Goal: Task Accomplishment & Management: Complete application form

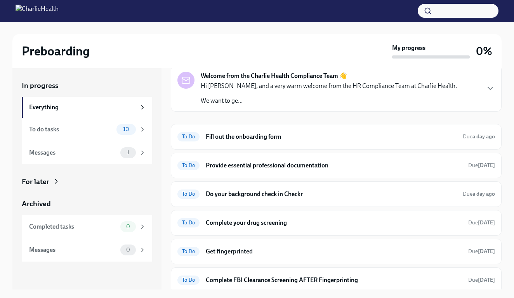
scroll to position [33, 0]
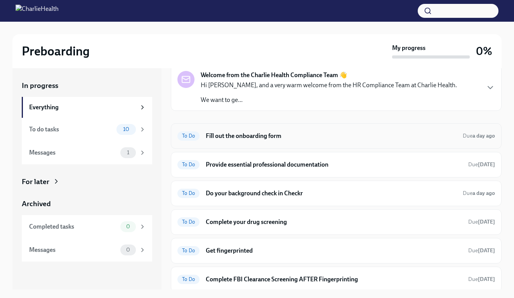
click at [245, 134] on h6 "Fill out the onboarding form" at bounding box center [331, 136] width 251 height 9
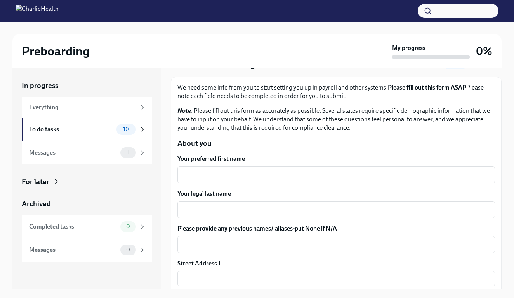
scroll to position [38, 0]
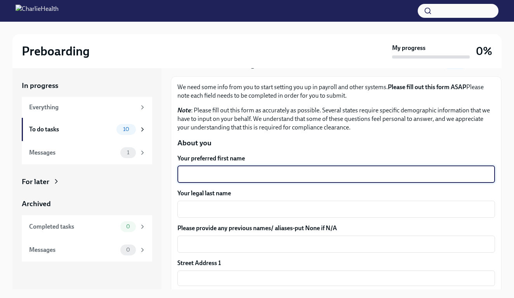
click at [232, 170] on textarea "Your preferred first name" at bounding box center [336, 174] width 308 height 9
type textarea "[PERSON_NAME]"
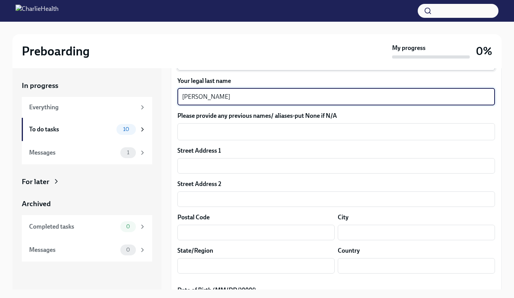
scroll to position [156, 0]
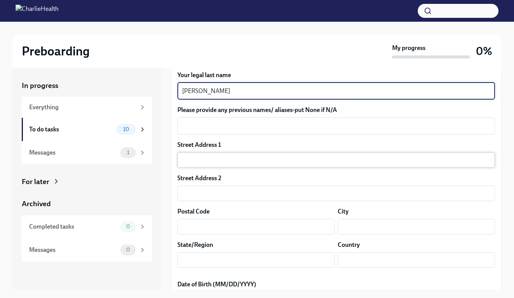
type textarea "[PERSON_NAME]"
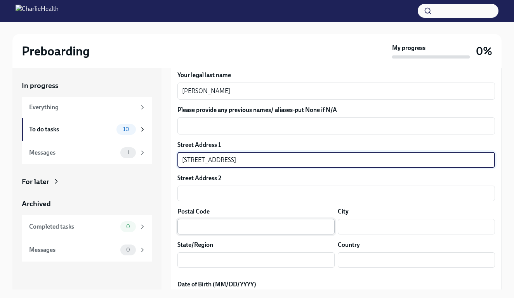
type input "[STREET_ADDRESS]"
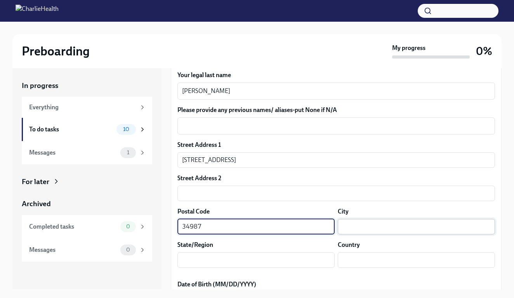
type input "34987"
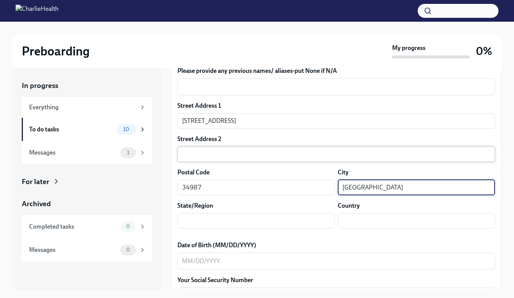
scroll to position [198, 0]
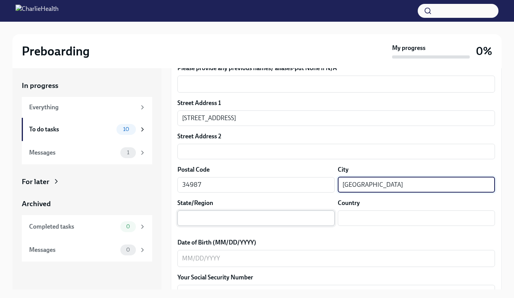
type input "[GEOGRAPHIC_DATA]"
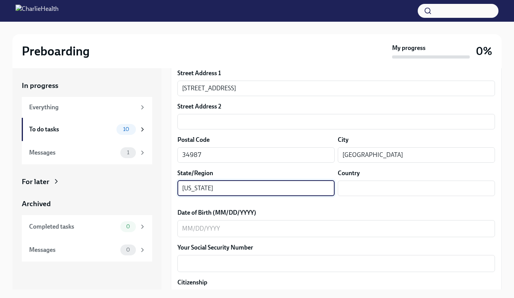
scroll to position [244, 0]
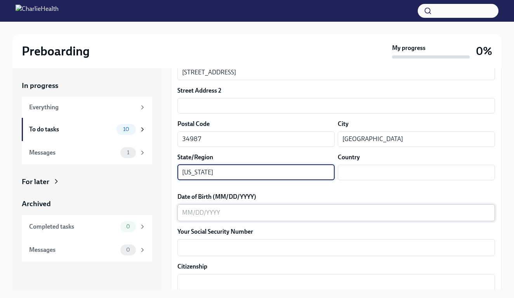
type input "[US_STATE]"
click at [231, 214] on textarea "Date of Birth (MM/DD/YYYY)" at bounding box center [336, 212] width 308 height 9
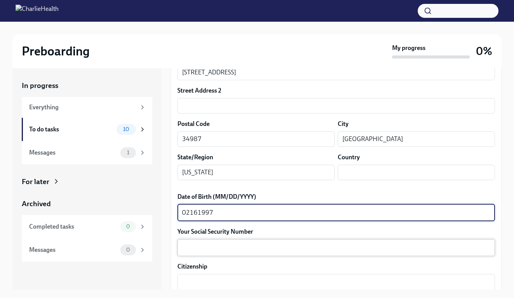
type textarea "02161997"
click at [232, 250] on textarea "Your Social Security Number" at bounding box center [336, 247] width 308 height 9
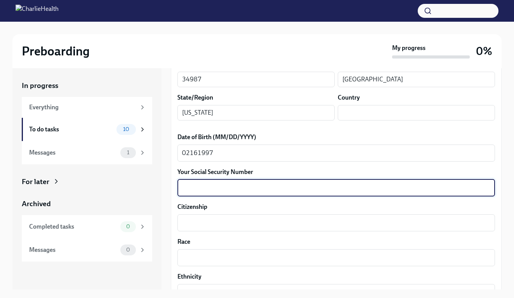
scroll to position [308, 0]
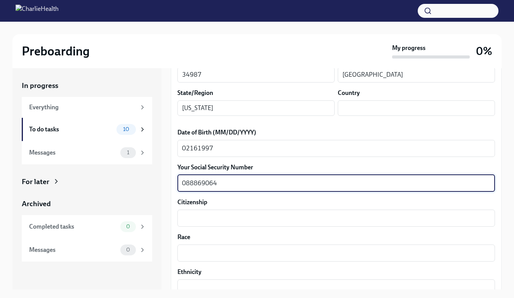
click at [197, 184] on textarea "088869064" at bounding box center [336, 183] width 308 height 9
click at [194, 184] on textarea "088869064" at bounding box center [336, 183] width 308 height 9
type textarea "088869064"
click at [204, 211] on div "x ​" at bounding box center [335, 218] width 317 height 17
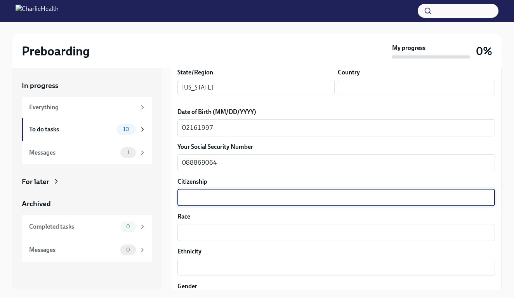
scroll to position [329, 0]
type textarea "[GEOGRAPHIC_DATA]"
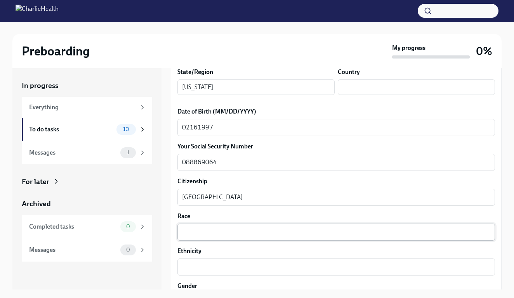
click at [212, 227] on div "x ​" at bounding box center [335, 232] width 317 height 17
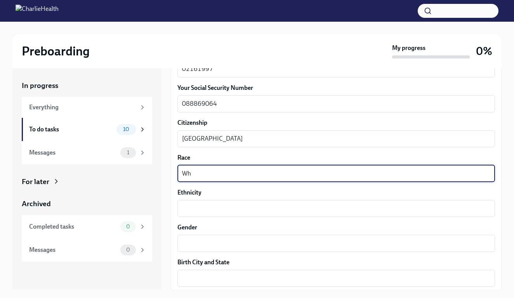
scroll to position [390, 0]
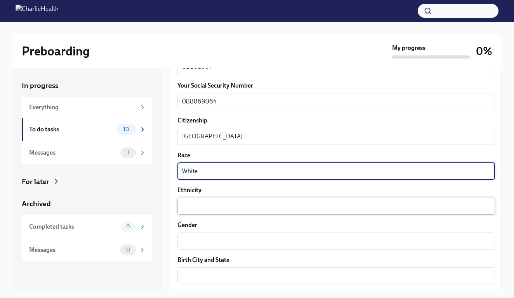
type textarea "White"
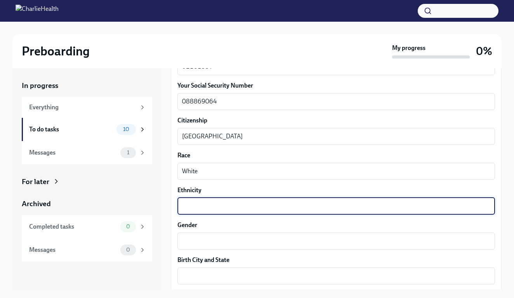
click at [204, 210] on textarea "Ethnicity" at bounding box center [336, 206] width 308 height 9
type textarea "[DEMOGRAPHIC_DATA]"
click at [209, 235] on div "x ​" at bounding box center [335, 241] width 317 height 17
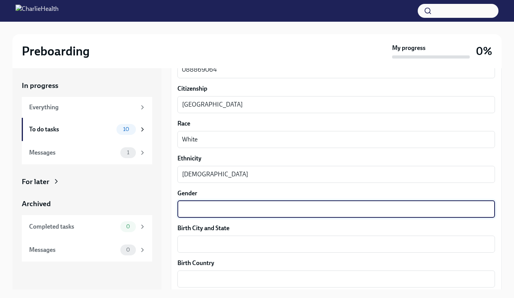
scroll to position [425, 0]
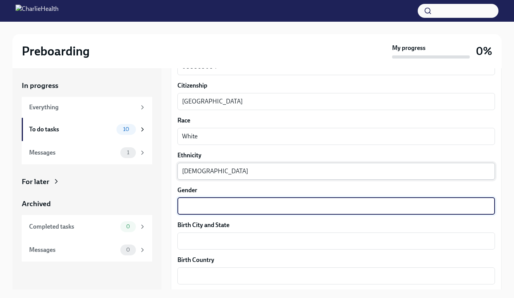
click at [207, 175] on textarea "[DEMOGRAPHIC_DATA]" at bounding box center [336, 171] width 308 height 9
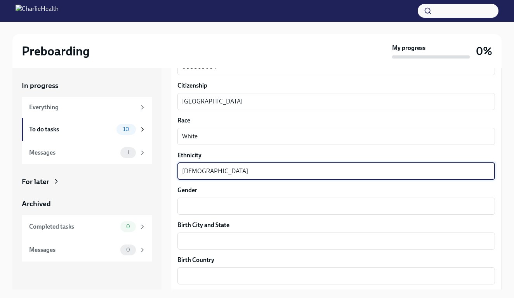
drag, startPoint x: 205, startPoint y: 173, endPoint x: 163, endPoint y: 166, distance: 41.8
click at [162, 167] on div "In progress Everything To do tasks 10 Messages 1 For later Archived Completed t…" at bounding box center [256, 179] width 489 height 222
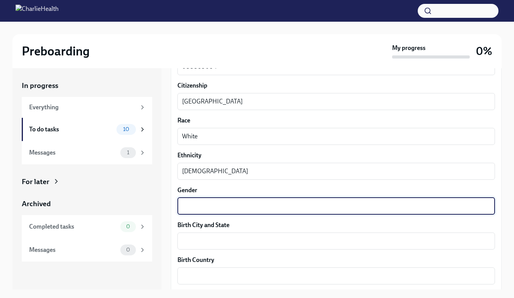
click at [199, 209] on textarea "Gender" at bounding box center [336, 206] width 308 height 9
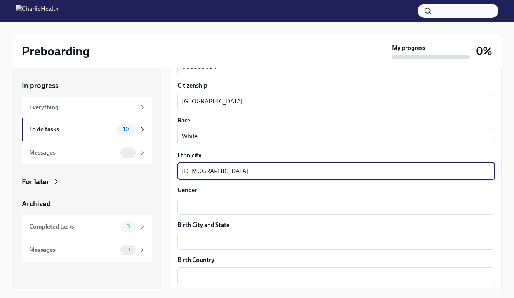
drag, startPoint x: 205, startPoint y: 173, endPoint x: 151, endPoint y: 167, distance: 53.9
click at [150, 167] on div "In progress Everything To do tasks 10 Messages 1 For later Archived Completed t…" at bounding box center [256, 179] width 489 height 222
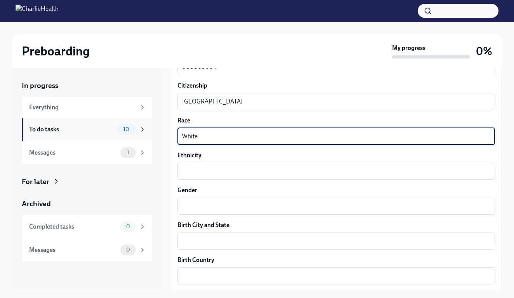
drag, startPoint x: 197, startPoint y: 140, endPoint x: 149, endPoint y: 134, distance: 47.8
click at [149, 134] on div "In progress Everything To do tasks 10 Messages 1 For later Archived Completed t…" at bounding box center [256, 179] width 489 height 222
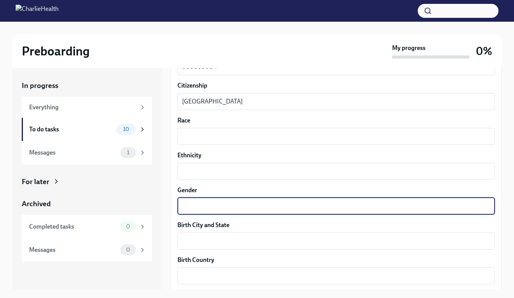
click at [187, 207] on textarea "Gender" at bounding box center [336, 206] width 308 height 9
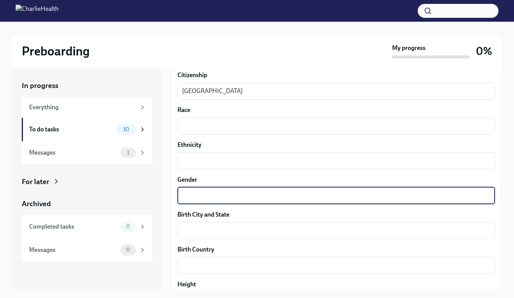
scroll to position [441, 0]
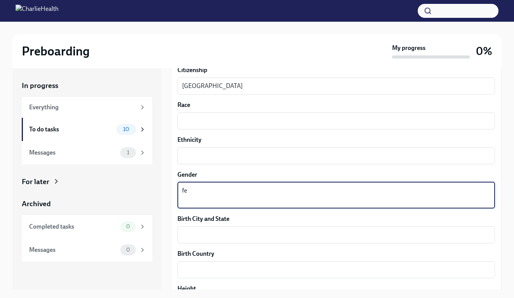
type textarea "f"
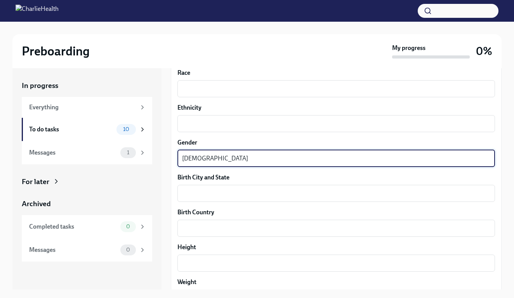
scroll to position [478, 0]
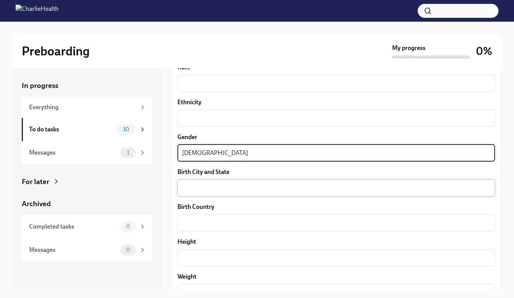
type textarea "[DEMOGRAPHIC_DATA]"
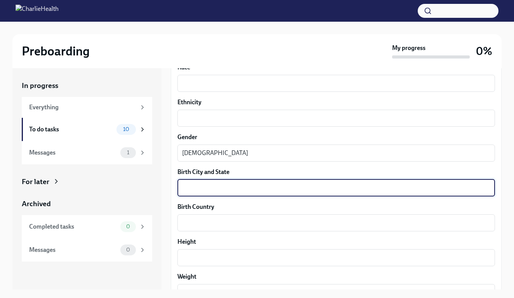
click at [199, 191] on textarea "Birth City and State" at bounding box center [336, 188] width 308 height 9
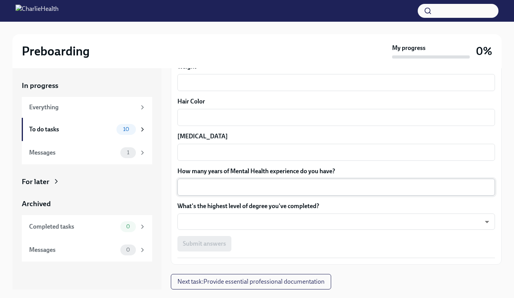
scroll to position [688, 0]
click at [203, 220] on body "Preboarding My progress 0% In progress Everything To do tasks 10 Messages 1 For…" at bounding box center [257, 156] width 514 height 312
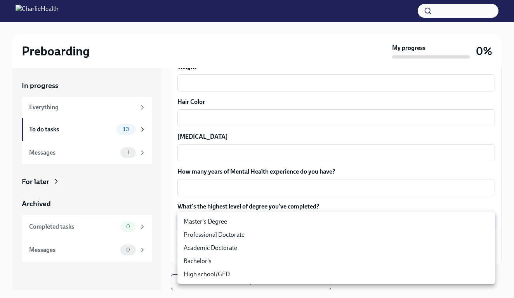
click at [199, 221] on li "Master's Degree" at bounding box center [335, 221] width 317 height 13
type input "2vBr-ghkD"
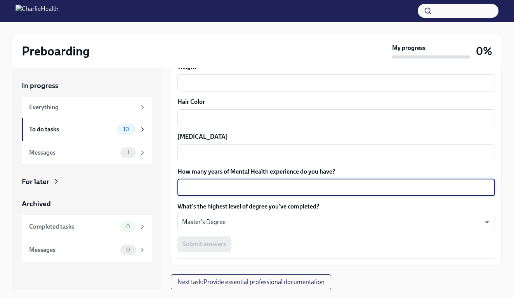
click at [203, 190] on textarea "How many years of Mental Health experience do you have?" at bounding box center [336, 187] width 308 height 9
type textarea "2"
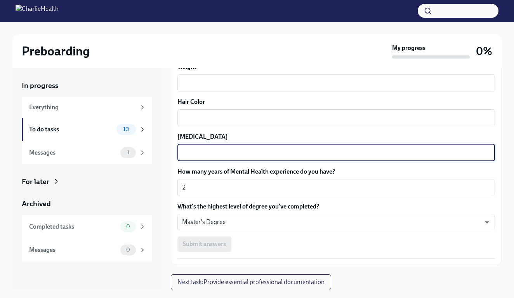
click at [196, 154] on textarea "[MEDICAL_DATA]" at bounding box center [336, 152] width 308 height 9
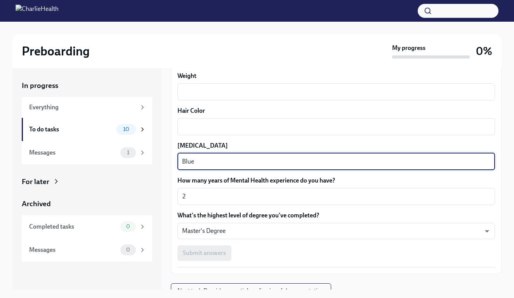
scroll to position [671, 0]
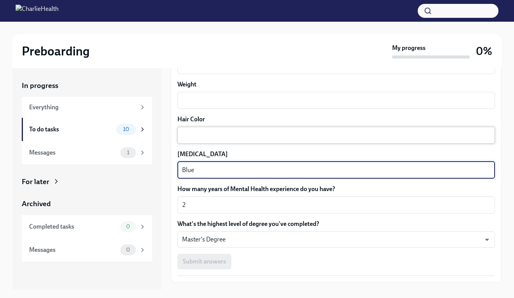
type textarea "Blue"
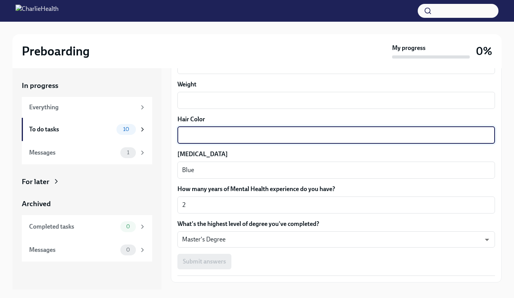
click at [195, 136] on textarea "Hair Color" at bounding box center [336, 135] width 308 height 9
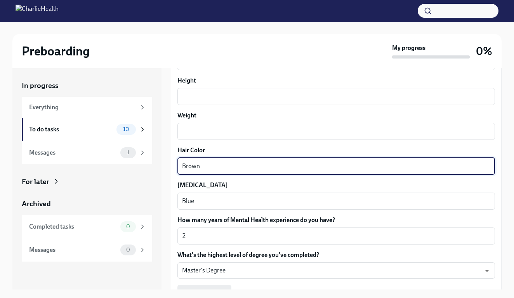
scroll to position [639, 0]
type textarea "Brown"
click at [191, 127] on div "x ​" at bounding box center [335, 131] width 317 height 17
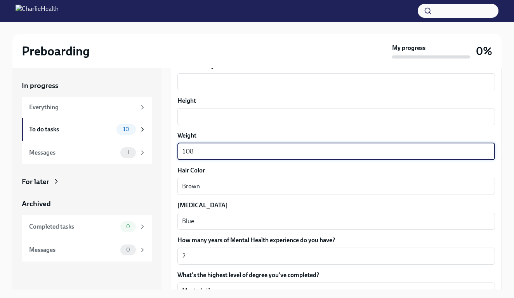
scroll to position [612, 0]
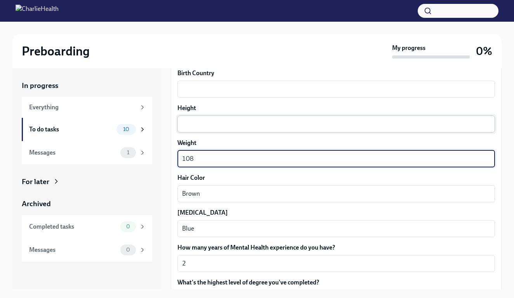
type textarea "108"
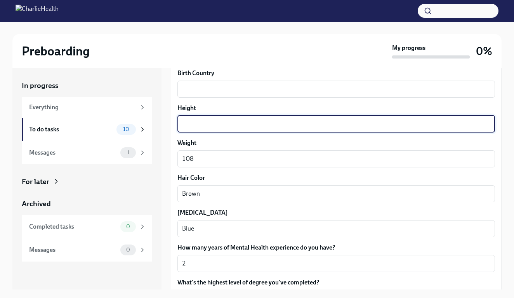
click at [191, 127] on textarea "Height" at bounding box center [336, 124] width 308 height 9
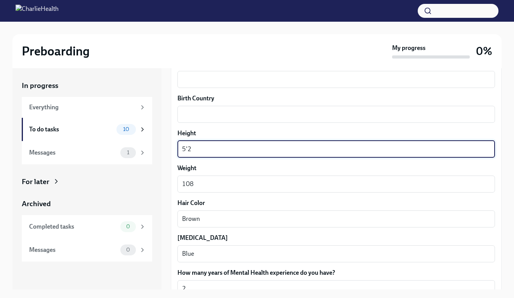
scroll to position [586, 0]
type textarea "5'2"
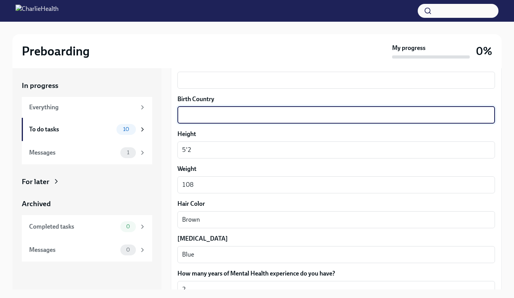
click at [189, 116] on textarea "Birth Country" at bounding box center [336, 115] width 308 height 9
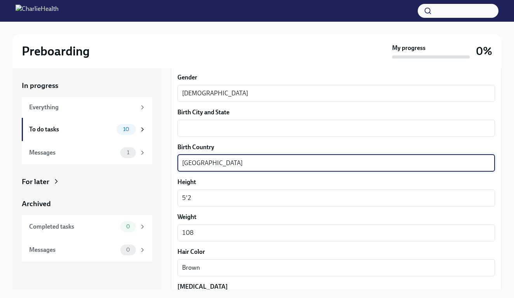
scroll to position [531, 0]
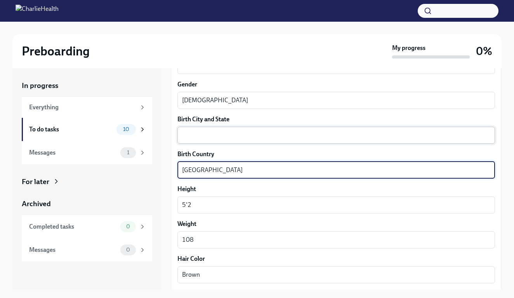
type textarea "[GEOGRAPHIC_DATA]"
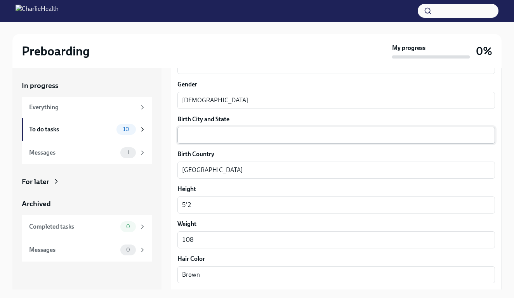
click at [206, 141] on div "x ​" at bounding box center [335, 135] width 317 height 17
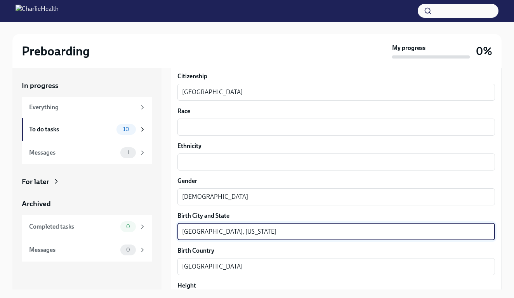
scroll to position [433, 0]
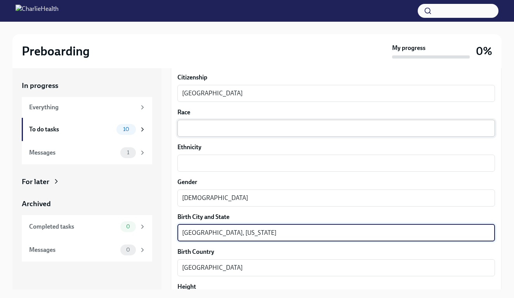
type textarea "[GEOGRAPHIC_DATA], [US_STATE]"
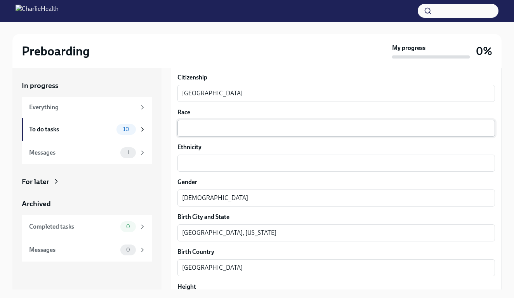
click at [189, 121] on div "x ​" at bounding box center [335, 128] width 317 height 17
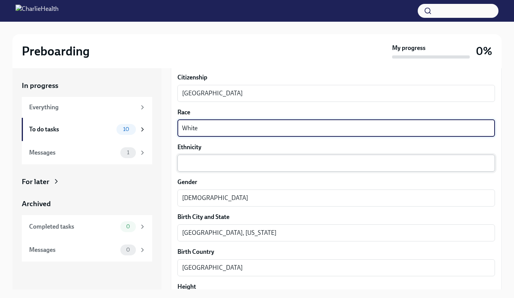
type textarea "White"
click at [305, 161] on textarea "Ethnicity" at bounding box center [336, 163] width 308 height 9
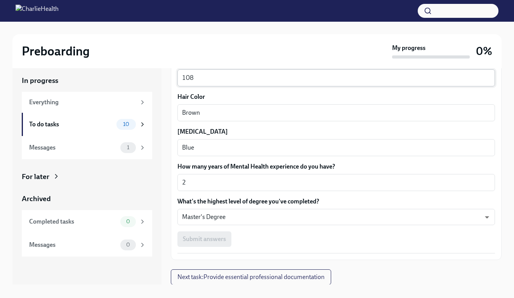
scroll to position [5, 0]
type textarea "[DEMOGRAPHIC_DATA]"
click at [208, 240] on div "Submit answers" at bounding box center [335, 239] width 317 height 16
click at [217, 234] on div "Submit answers" at bounding box center [335, 239] width 317 height 16
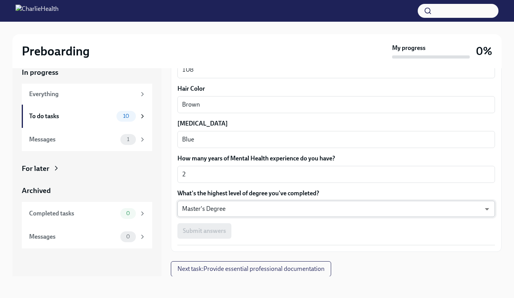
scroll to position [13, 0]
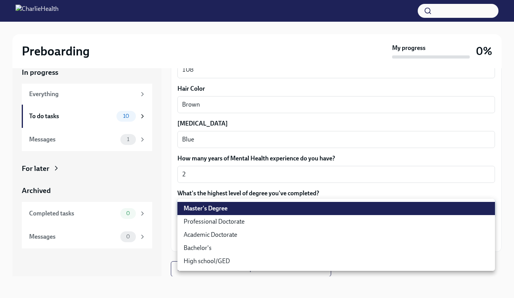
click at [212, 205] on body "Preboarding My progress 0% In progress Everything To do tasks 10 Messages 1 For…" at bounding box center [257, 143] width 514 height 312
click at [212, 205] on li "Master's Degree" at bounding box center [335, 208] width 317 height 13
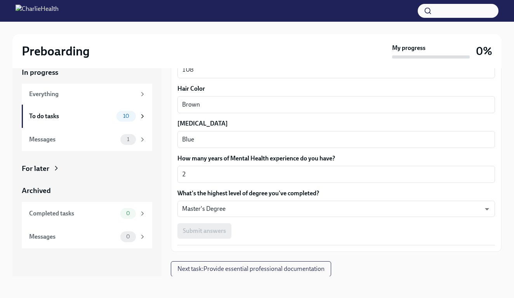
click at [226, 227] on div "Submit answers" at bounding box center [335, 232] width 317 height 16
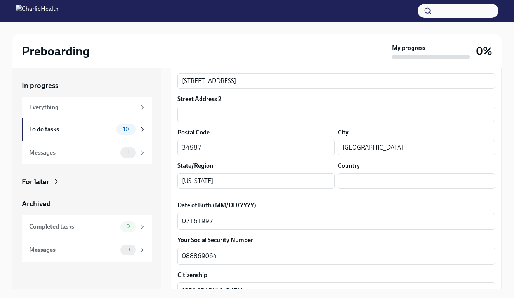
scroll to position [233, 0]
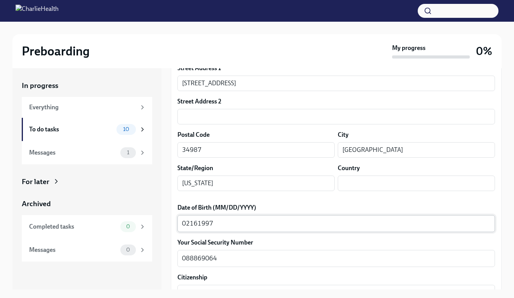
click at [189, 222] on textarea "02161997" at bounding box center [336, 223] width 308 height 9
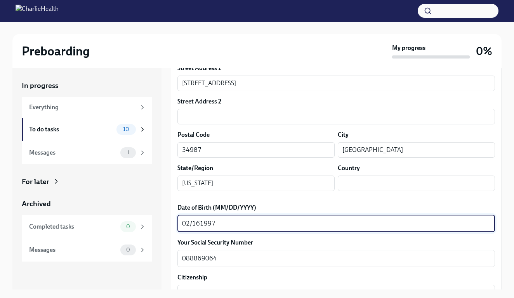
click at [200, 225] on textarea "02/161997" at bounding box center [336, 223] width 308 height 9
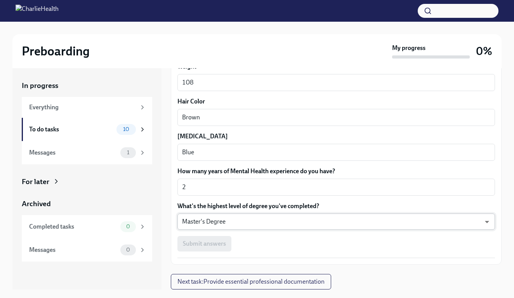
type textarea "[DATE]"
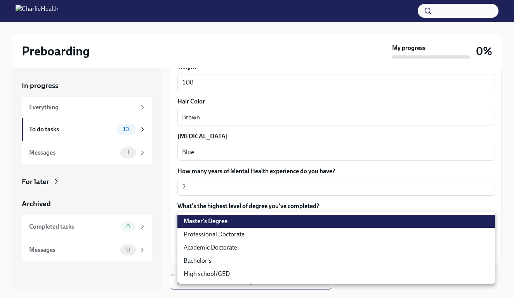
click at [239, 223] on body "Preboarding My progress 0% In progress Everything To do tasks 10 Messages 1 For…" at bounding box center [257, 156] width 514 height 312
click at [239, 214] on ul "Master's Degree Professional Doctorate Academic Doctorate Bachelor's High schoo…" at bounding box center [335, 248] width 317 height 72
click at [237, 218] on li "Master's Degree" at bounding box center [335, 221] width 317 height 13
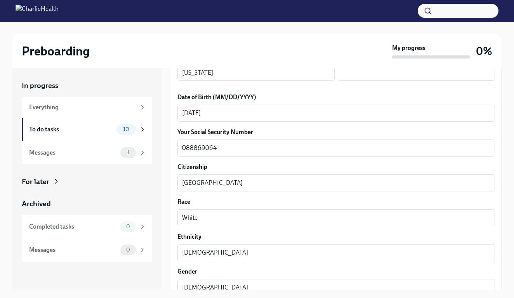
scroll to position [332, 0]
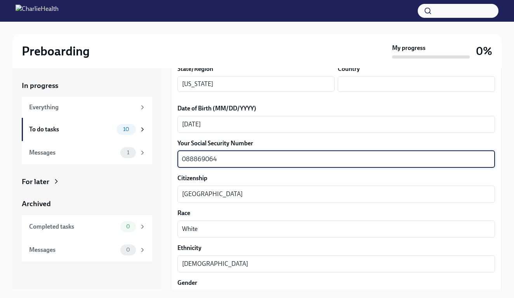
click at [194, 162] on textarea "088869064" at bounding box center [336, 159] width 308 height 9
click at [202, 160] on textarea "088-869064" at bounding box center [336, 159] width 308 height 9
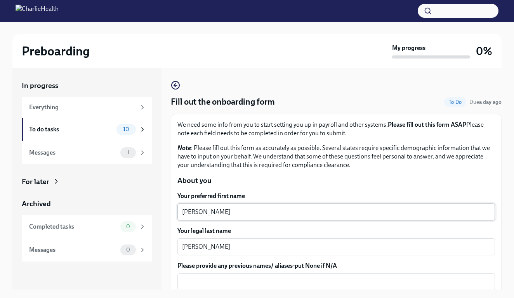
scroll to position [0, 0]
type textarea "088-86-9064"
click at [228, 206] on div "[PERSON_NAME] x ​" at bounding box center [335, 212] width 317 height 17
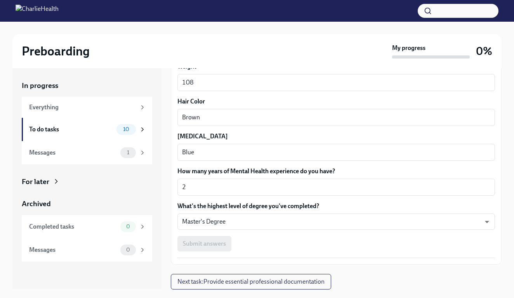
scroll to position [688, 0]
click at [245, 281] on span "Next task : Provide essential professional documentation" at bounding box center [250, 283] width 147 height 8
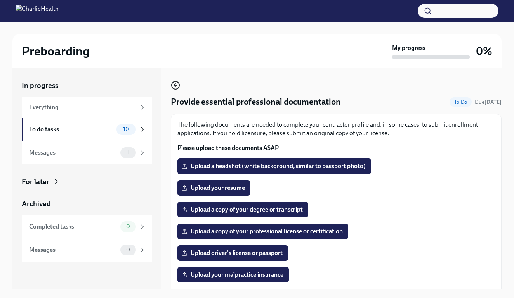
click at [177, 90] on icon "button" at bounding box center [175, 85] width 9 height 9
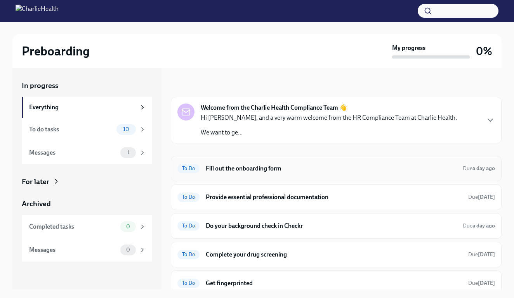
click at [221, 170] on h6 "Fill out the onboarding form" at bounding box center [331, 169] width 251 height 9
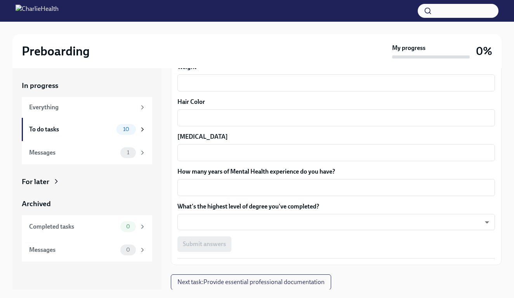
click at [213, 241] on div "Submit answers" at bounding box center [335, 245] width 317 height 16
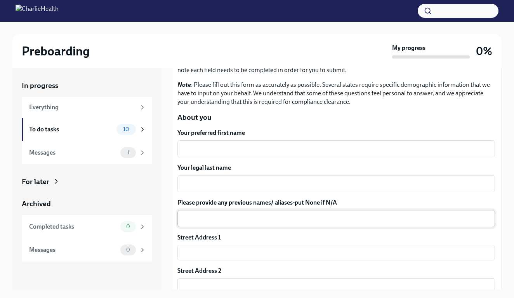
scroll to position [38, 0]
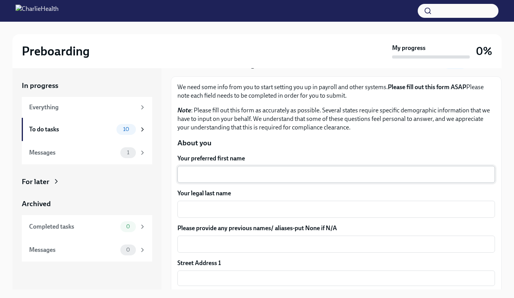
click at [206, 173] on textarea "Your preferred first name" at bounding box center [336, 174] width 308 height 9
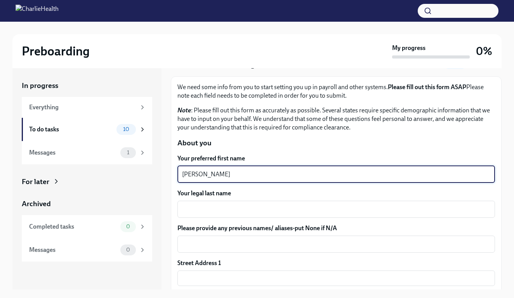
type textarea "[PERSON_NAME]"
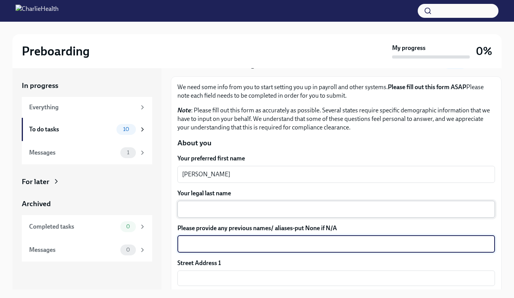
click at [207, 205] on textarea "Your legal last name" at bounding box center [336, 209] width 308 height 9
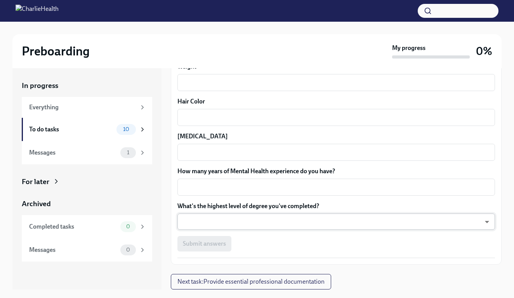
scroll to position [688, 0]
type textarea "[PERSON_NAME]"
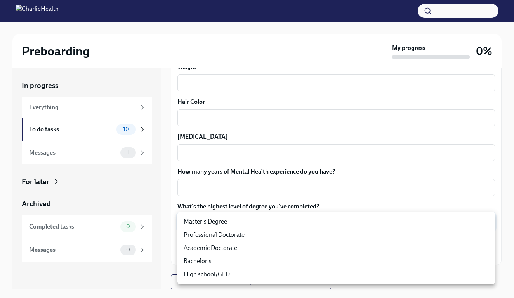
click at [207, 229] on body "Preboarding My progress 0% In progress Everything To do tasks 10 Messages 1 For…" at bounding box center [257, 156] width 514 height 312
click at [205, 222] on li "Master's Degree" at bounding box center [335, 221] width 317 height 13
type input "2vBr-ghkD"
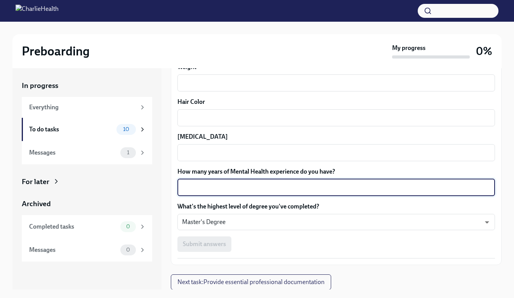
click at [199, 191] on textarea "How many years of Mental Health experience do you have?" at bounding box center [336, 187] width 308 height 9
type textarea "2"
click at [201, 152] on textarea "[MEDICAL_DATA]" at bounding box center [336, 152] width 308 height 9
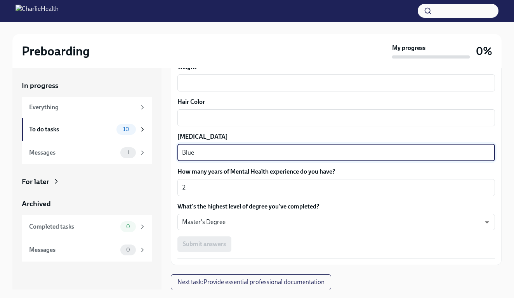
type textarea "Blue"
click at [201, 109] on div "Hair Color x ​" at bounding box center [335, 112] width 317 height 29
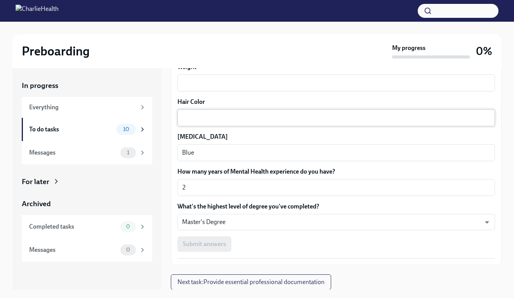
click at [199, 114] on textarea "Hair Color" at bounding box center [336, 117] width 308 height 9
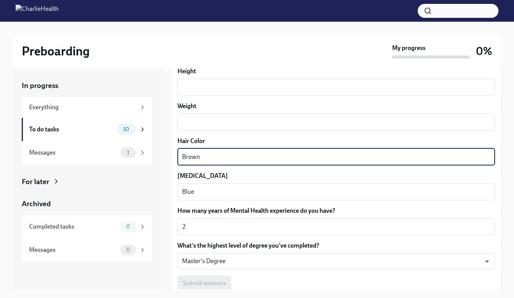
scroll to position [630, 0]
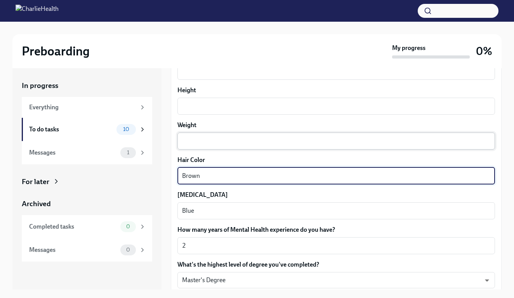
type textarea "Brown"
click at [206, 148] on div "x ​" at bounding box center [335, 141] width 317 height 17
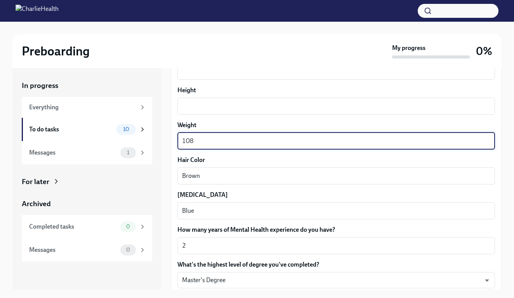
scroll to position [612, 0]
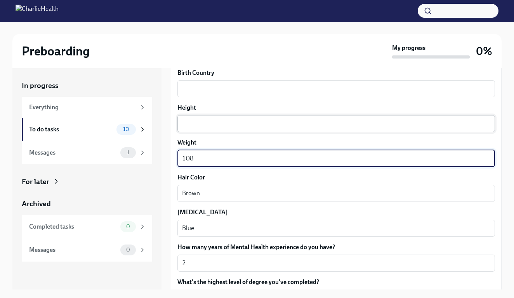
type textarea "108"
click at [204, 124] on textarea "Height" at bounding box center [336, 123] width 308 height 9
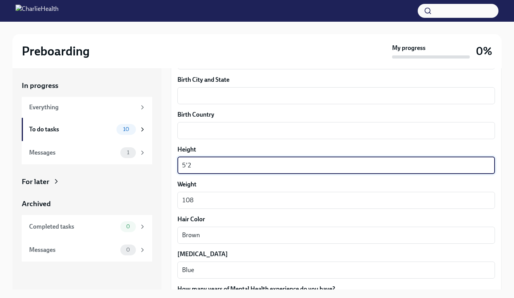
scroll to position [568, 0]
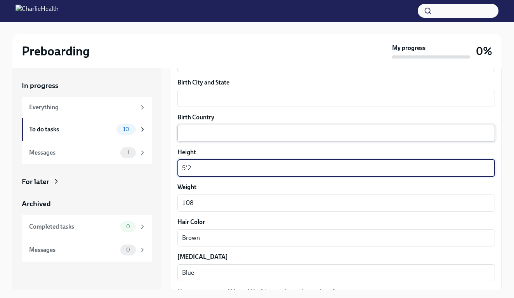
type textarea "5'2"
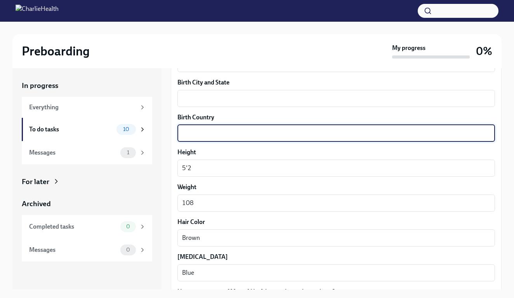
click at [205, 136] on textarea "Birth Country" at bounding box center [336, 133] width 308 height 9
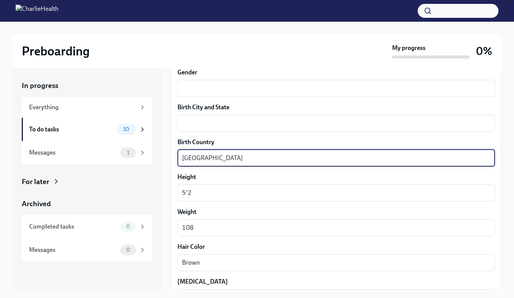
scroll to position [543, 0]
type textarea "[GEOGRAPHIC_DATA]"
click at [205, 125] on textarea "Birth City and State" at bounding box center [336, 123] width 308 height 9
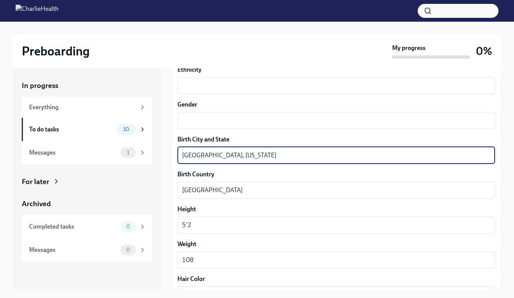
scroll to position [506, 0]
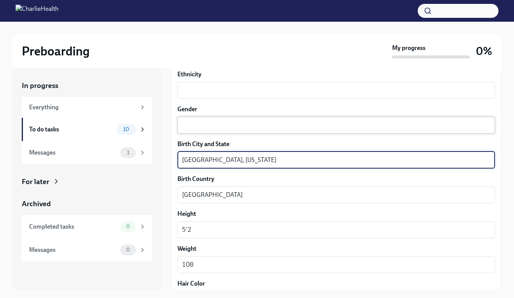
type textarea "[GEOGRAPHIC_DATA], [US_STATE]"
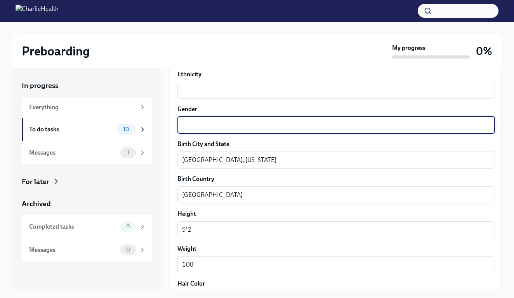
click at [195, 124] on textarea "Gender" at bounding box center [336, 125] width 308 height 9
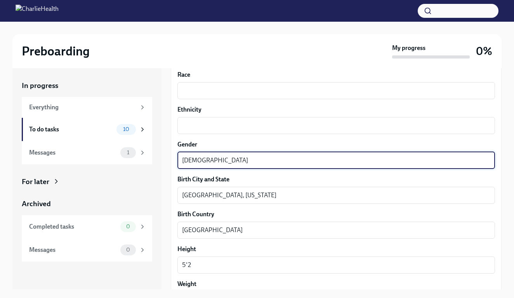
scroll to position [463, 0]
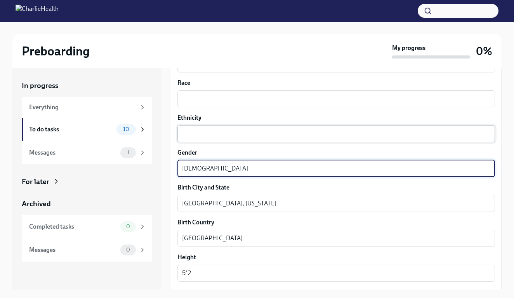
type textarea "[DEMOGRAPHIC_DATA]"
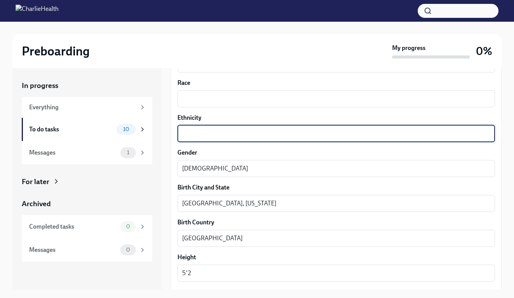
click at [191, 131] on textarea "Ethnicity" at bounding box center [336, 133] width 308 height 9
type textarea "[DEMOGRAPHIC_DATA]"
click at [189, 100] on textarea "Race" at bounding box center [336, 98] width 308 height 9
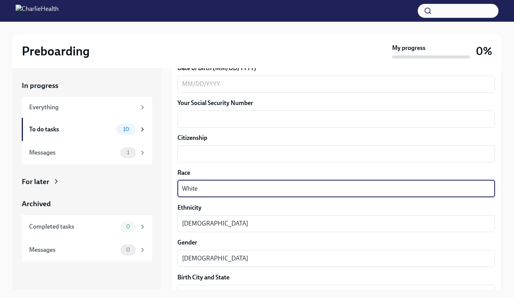
scroll to position [365, 0]
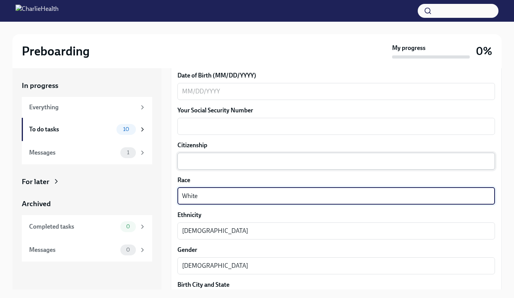
type textarea "White"
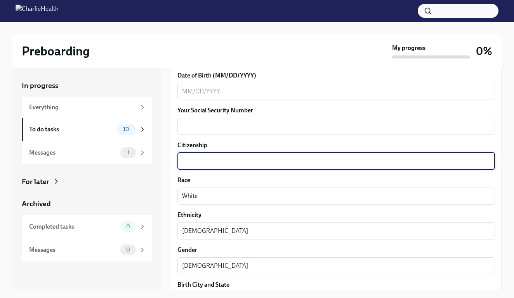
click at [198, 162] on textarea "Citizenship" at bounding box center [336, 161] width 308 height 9
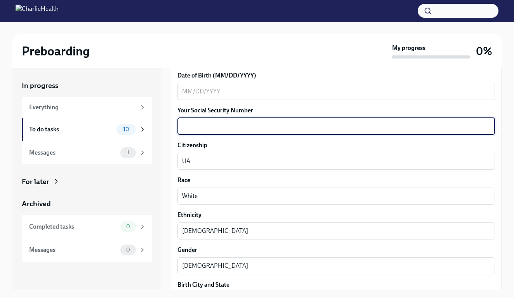
click at [196, 130] on textarea "Your Social Security Number" at bounding box center [336, 126] width 308 height 9
click at [187, 158] on textarea "UA" at bounding box center [336, 161] width 308 height 9
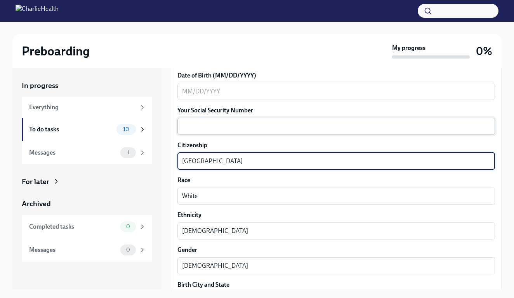
type textarea "[GEOGRAPHIC_DATA]"
click at [187, 123] on textarea "Your Social Security Number" at bounding box center [336, 126] width 308 height 9
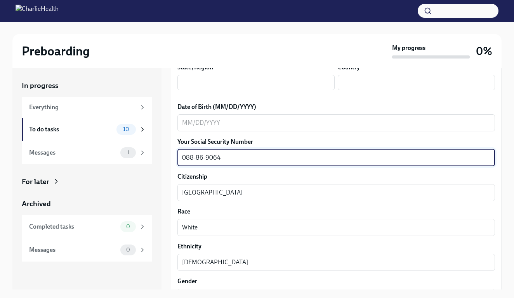
scroll to position [333, 0]
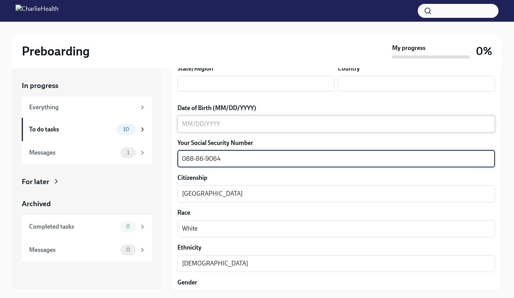
type textarea "088-86-9064"
click at [186, 123] on textarea "Date of Birth (MM/DD/YYYY)" at bounding box center [336, 124] width 308 height 9
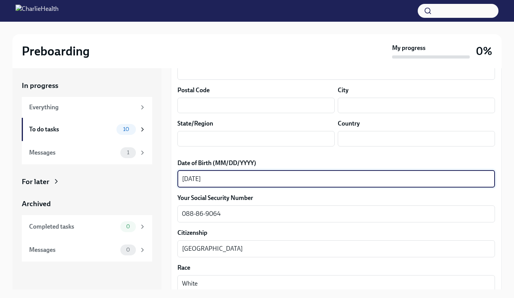
type textarea "[DATE]"
click at [193, 130] on div "State/Region ​" at bounding box center [255, 133] width 157 height 27
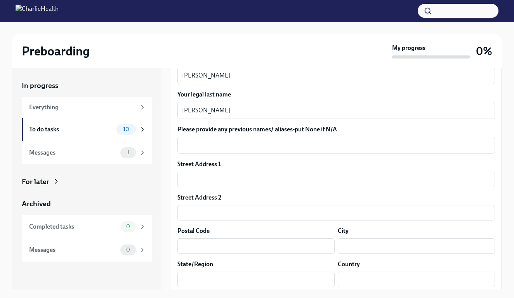
scroll to position [140, 0]
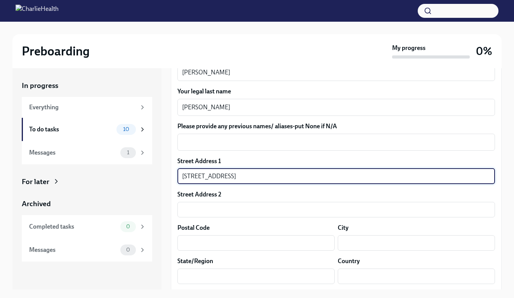
type input "[STREET_ADDRESS]"
click at [206, 234] on div "Postal Code ​" at bounding box center [255, 237] width 157 height 27
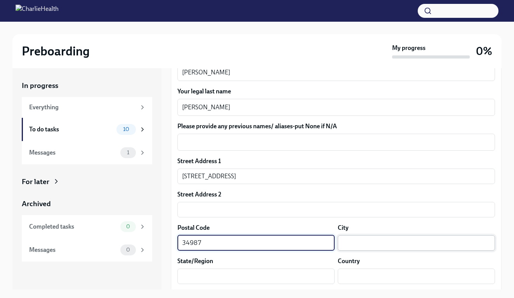
type input "34987"
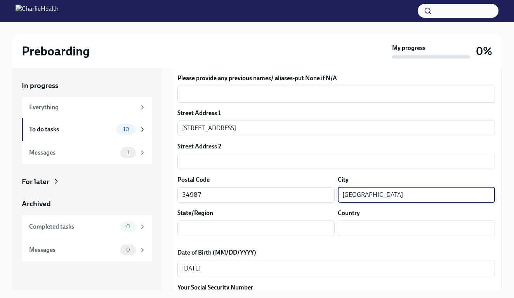
scroll to position [211, 0]
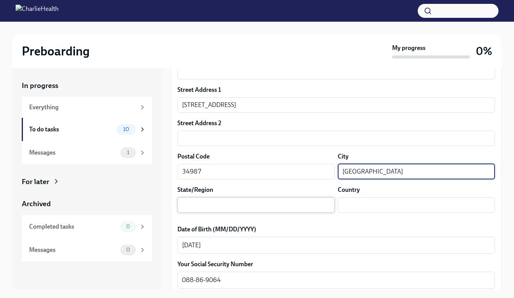
type input "[GEOGRAPHIC_DATA]"
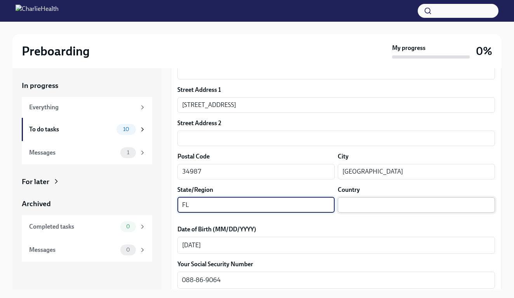
type input "FL"
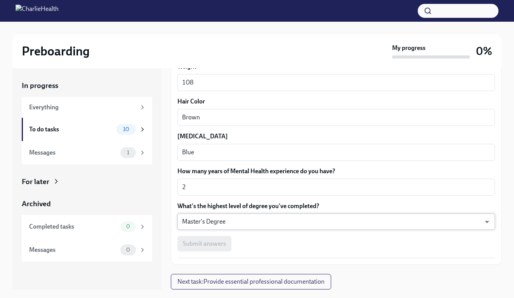
scroll to position [688, 0]
type input "[GEOGRAPHIC_DATA]"
click at [328, 221] on body "Preboarding My progress 0% In progress Everything To do tasks 10 Messages 1 For…" at bounding box center [257, 156] width 514 height 312
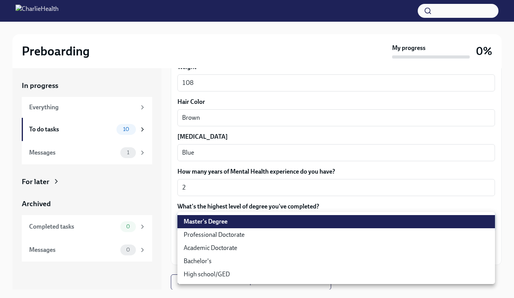
click at [328, 221] on li "Master's Degree" at bounding box center [335, 221] width 317 height 13
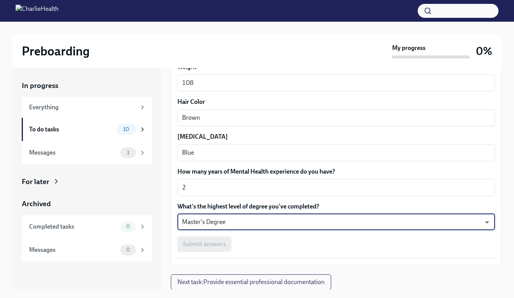
click at [338, 241] on div "Submit answers" at bounding box center [335, 245] width 317 height 16
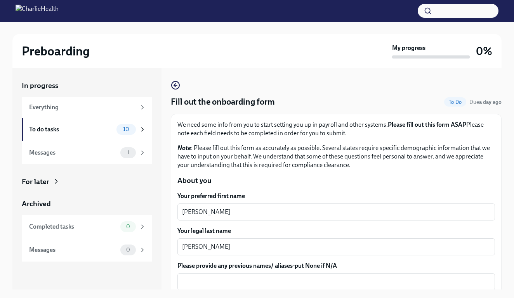
scroll to position [0, 0]
click at [455, 101] on span "To Do" at bounding box center [455, 102] width 22 height 6
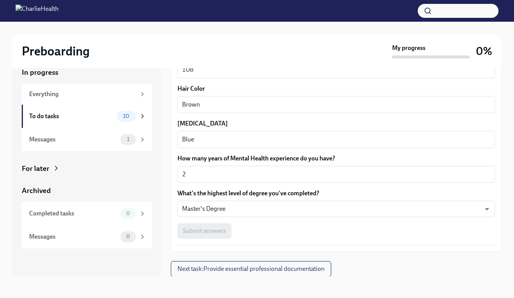
scroll to position [13, 0]
click at [225, 267] on span "Next task : Provide essential professional documentation" at bounding box center [250, 269] width 147 height 8
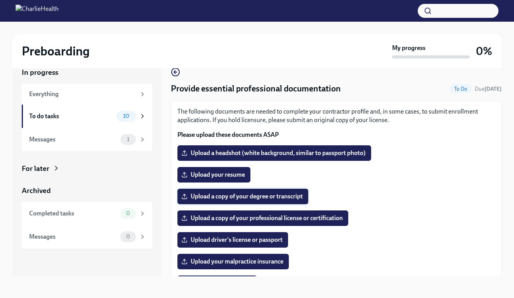
scroll to position [10, 0]
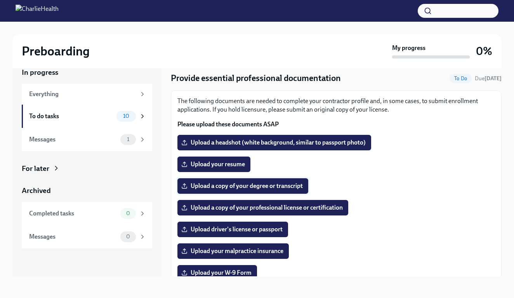
click at [226, 187] on span "Upload a copy of your degree or transcript" at bounding box center [243, 186] width 120 height 8
click at [0, 0] on input "Upload a copy of your degree or transcript" at bounding box center [0, 0] width 0 height 0
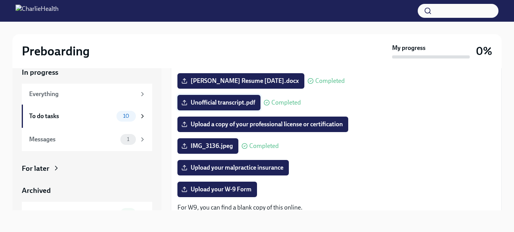
scroll to position [115, 0]
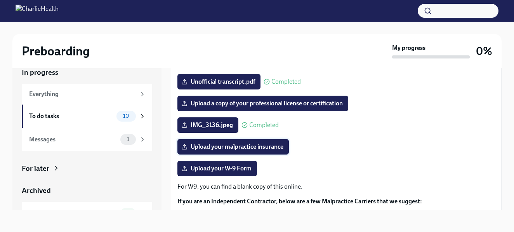
click at [244, 148] on span "Upload your malpractice insurance" at bounding box center [233, 147] width 101 height 8
click at [0, 0] on input "Upload your malpractice insurance" at bounding box center [0, 0] width 0 height 0
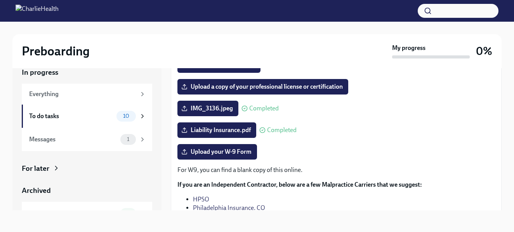
scroll to position [134, 0]
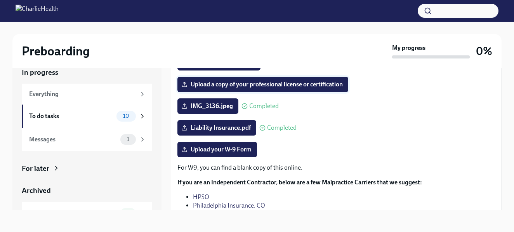
click at [216, 87] on span "Upload a copy of your professional license or certification" at bounding box center [263, 85] width 160 height 8
click at [0, 0] on input "Upload a copy of your professional license or certification" at bounding box center [0, 0] width 0 height 0
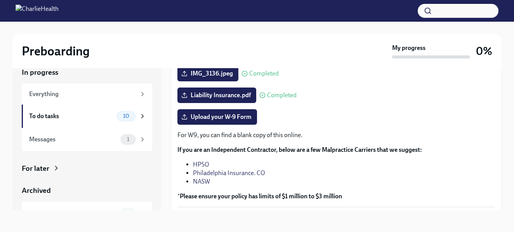
scroll to position [169, 0]
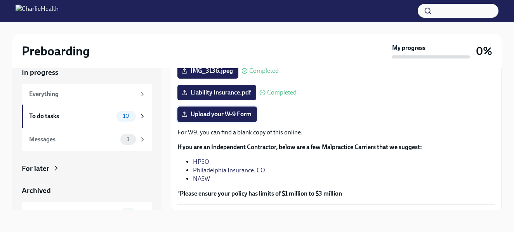
click at [230, 111] on span "Upload your W-9 Form" at bounding box center [217, 115] width 69 height 8
click at [0, 0] on input "Upload your W-9 Form" at bounding box center [0, 0] width 0 height 0
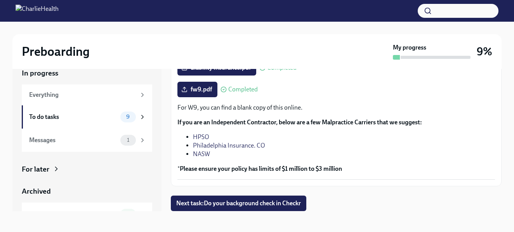
scroll to position [195, 0]
click at [262, 205] on span "Next task : Do your background check in Checkr" at bounding box center [238, 204] width 125 height 8
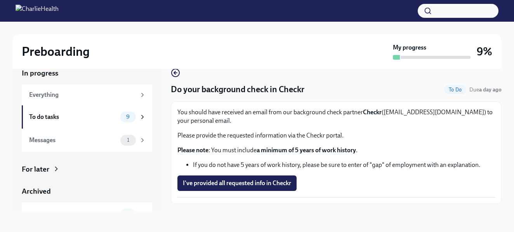
click at [134, 39] on div "Preboarding My progress 9%" at bounding box center [256, 51] width 489 height 35
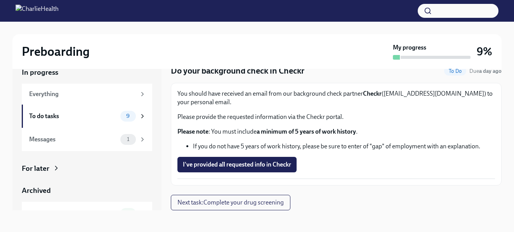
scroll to position [14, 0]
